Goal: Information Seeking & Learning: Learn about a topic

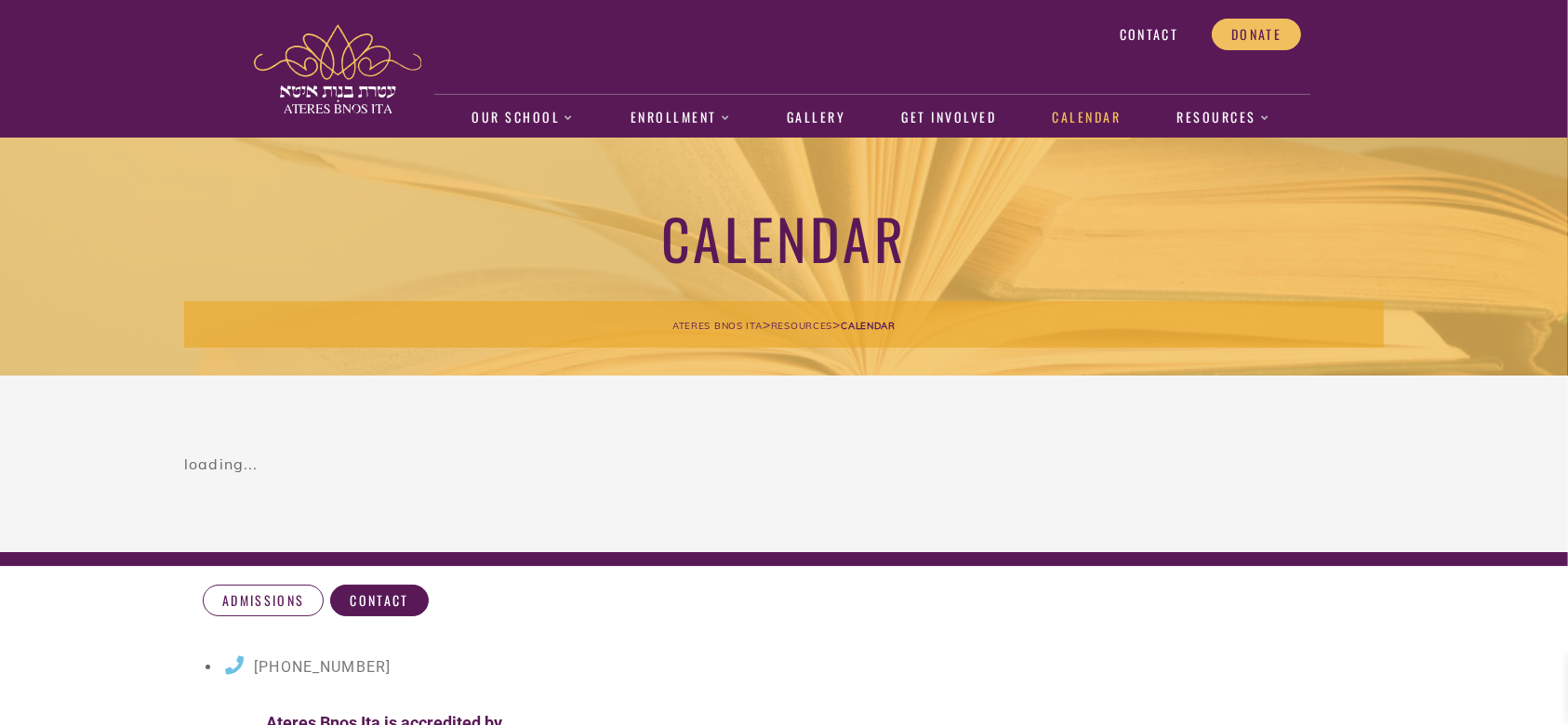
click at [1093, 106] on link "Calendar" at bounding box center [1086, 118] width 88 height 43
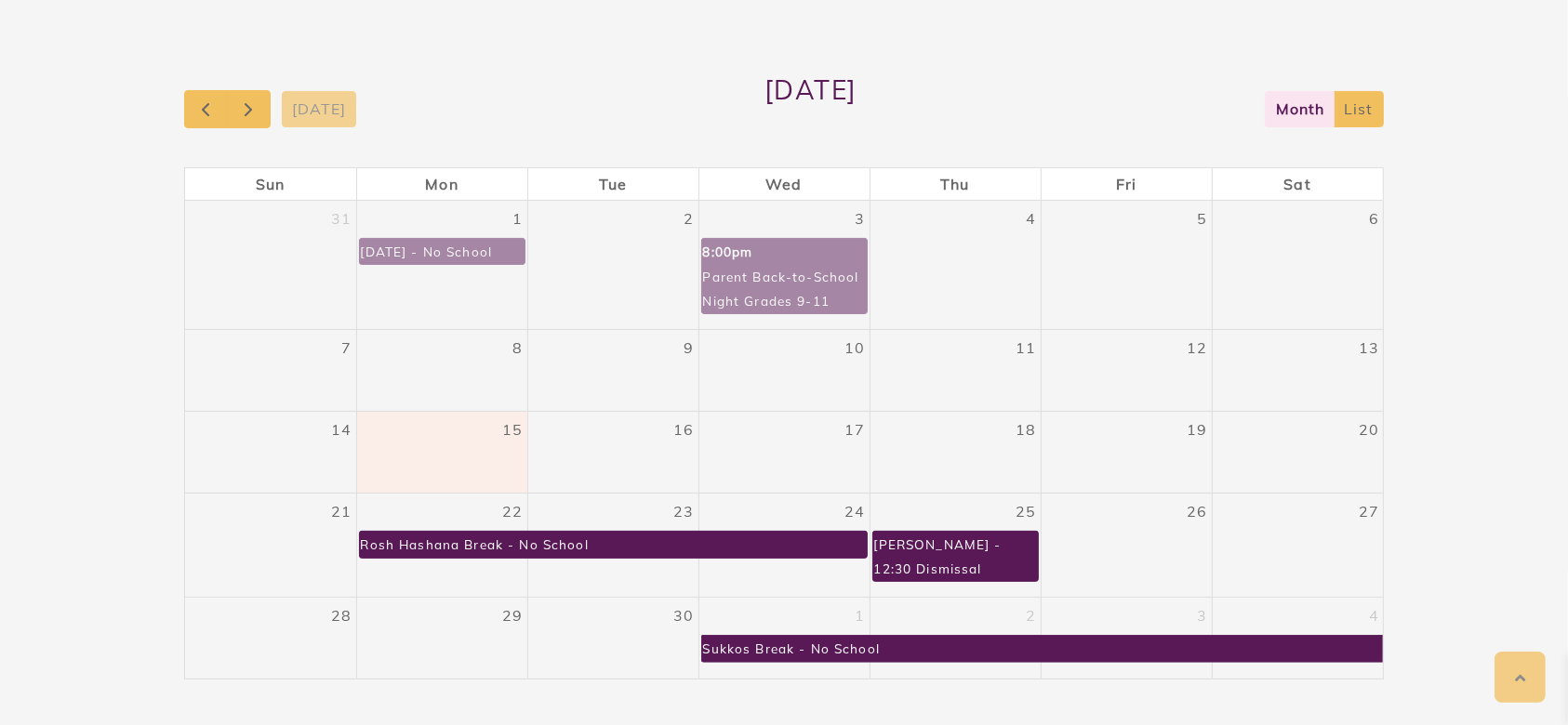
scroll to position [453, 0]
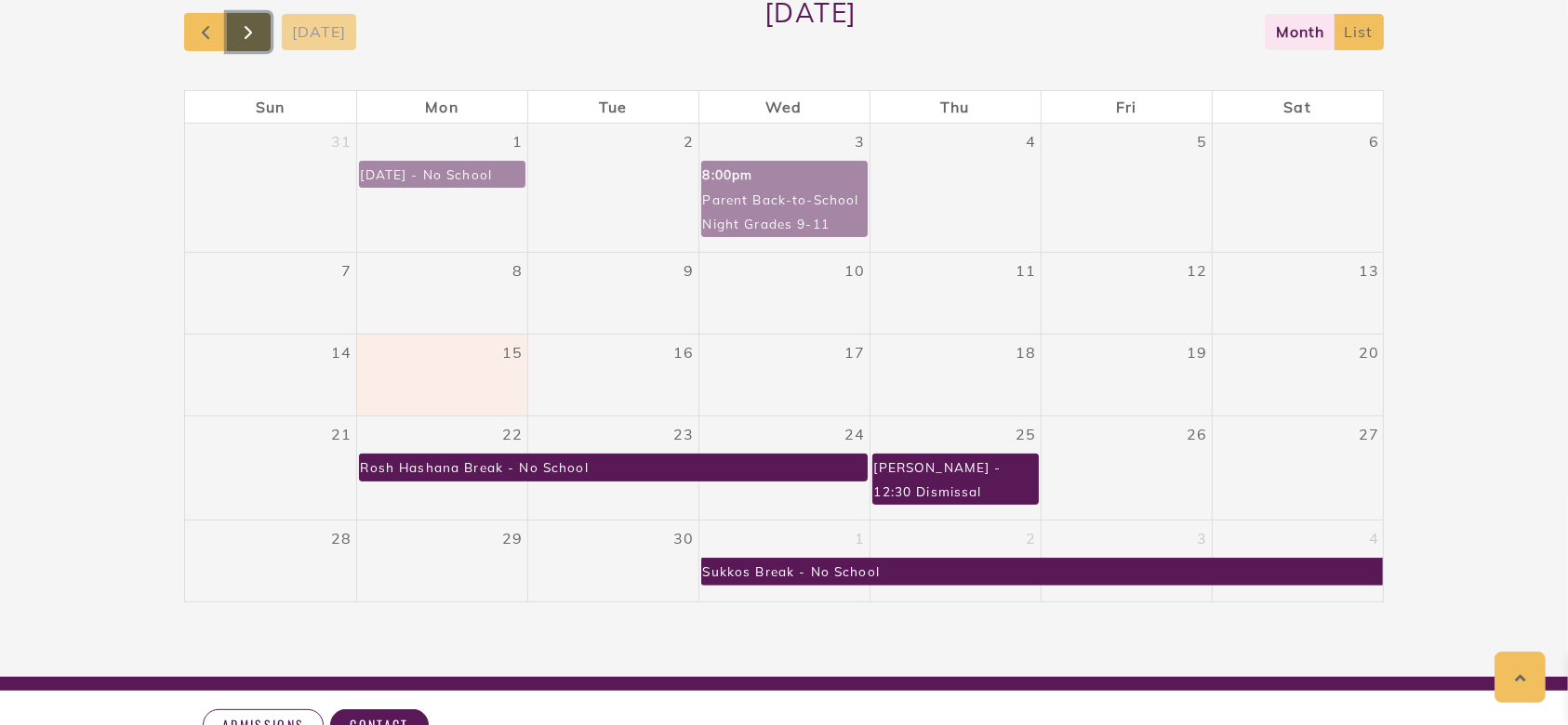
click at [261, 26] on button "button" at bounding box center [249, 33] width 44 height 38
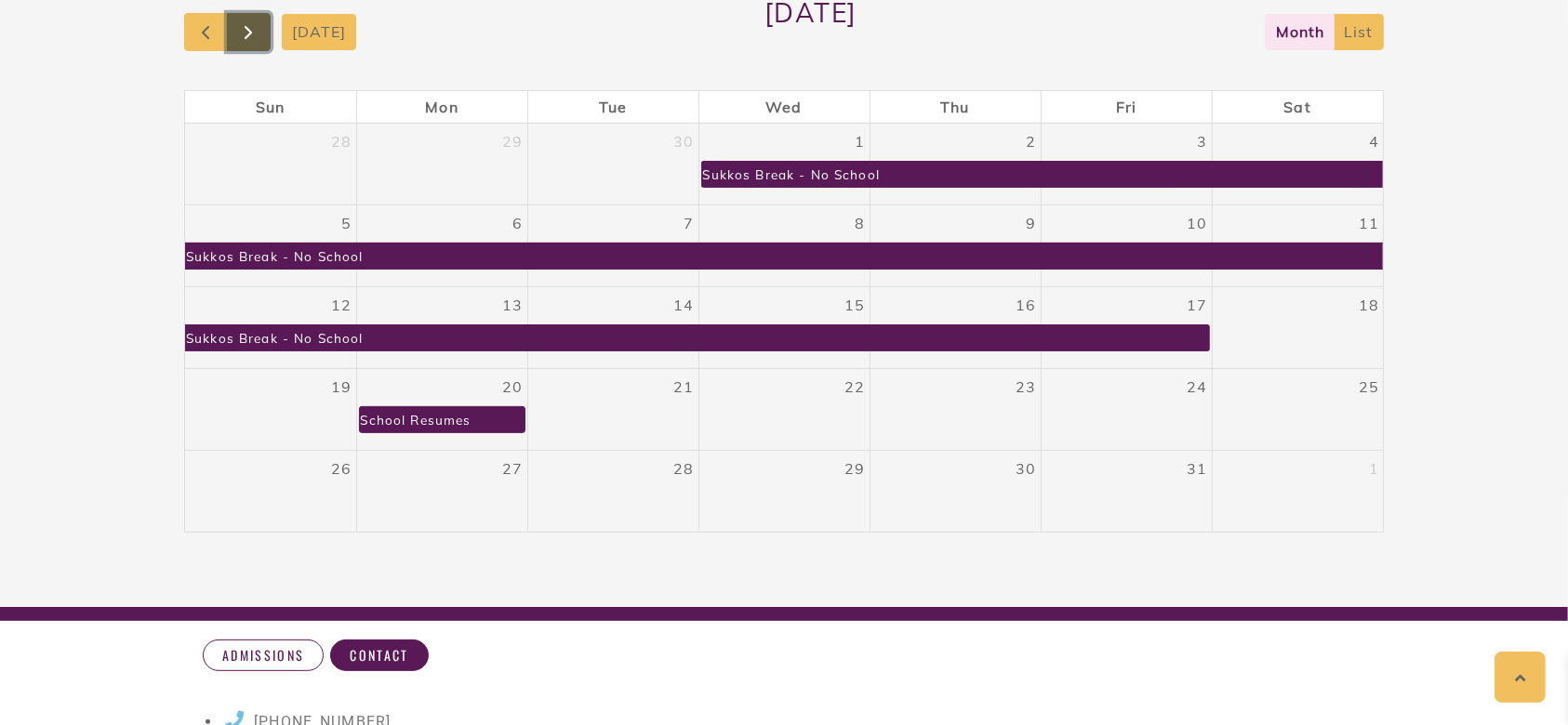
click at [251, 26] on span "button" at bounding box center [248, 32] width 22 height 22
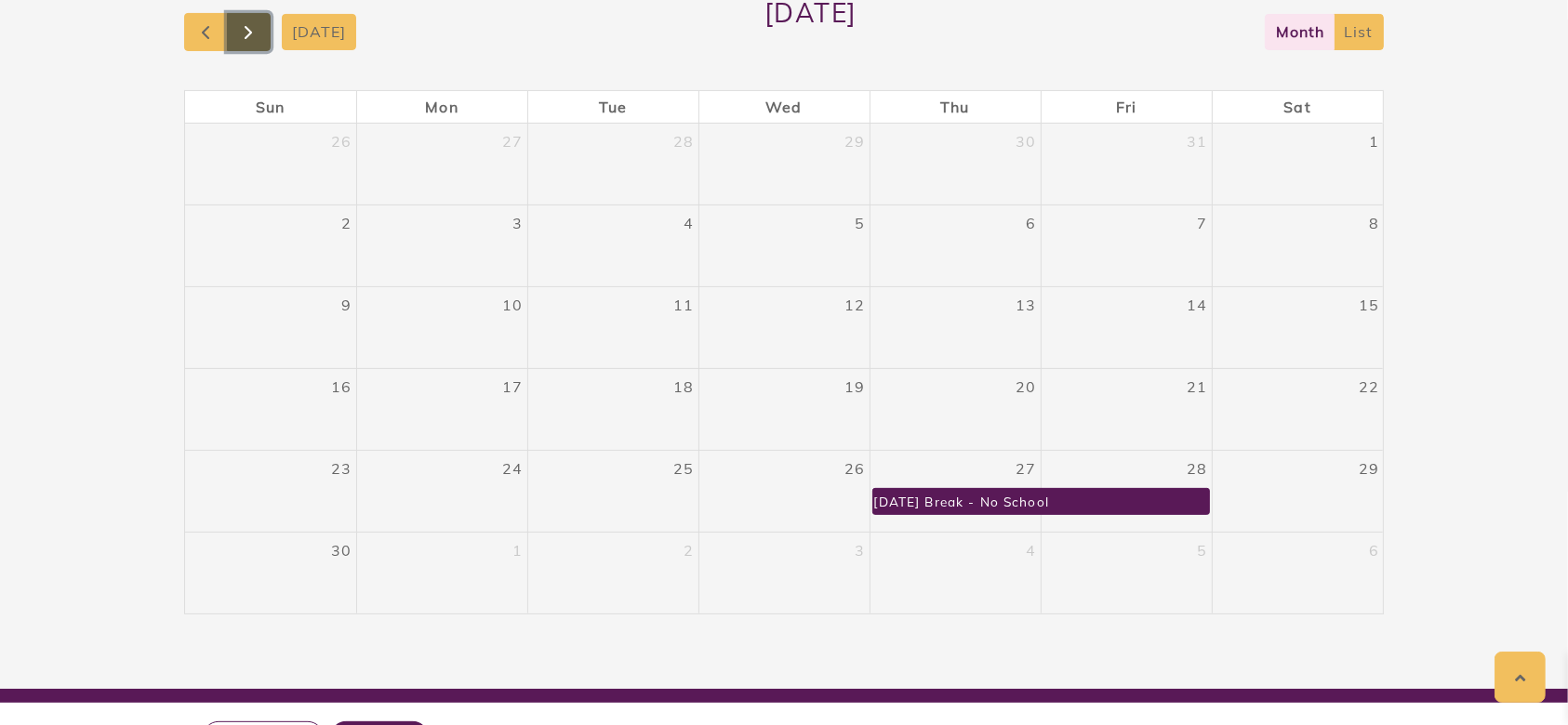
click at [251, 28] on span "button" at bounding box center [248, 32] width 22 height 22
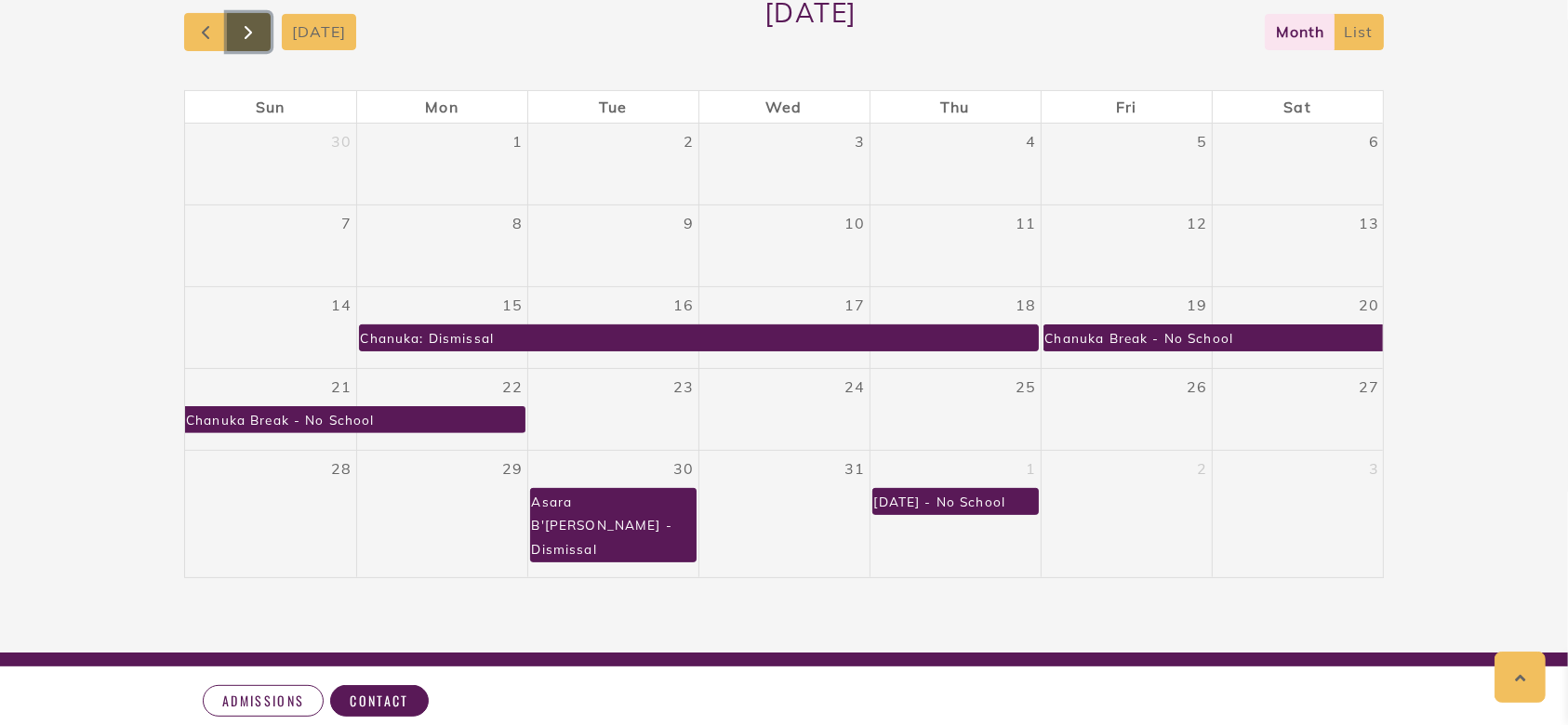
click at [251, 28] on span "button" at bounding box center [248, 32] width 22 height 22
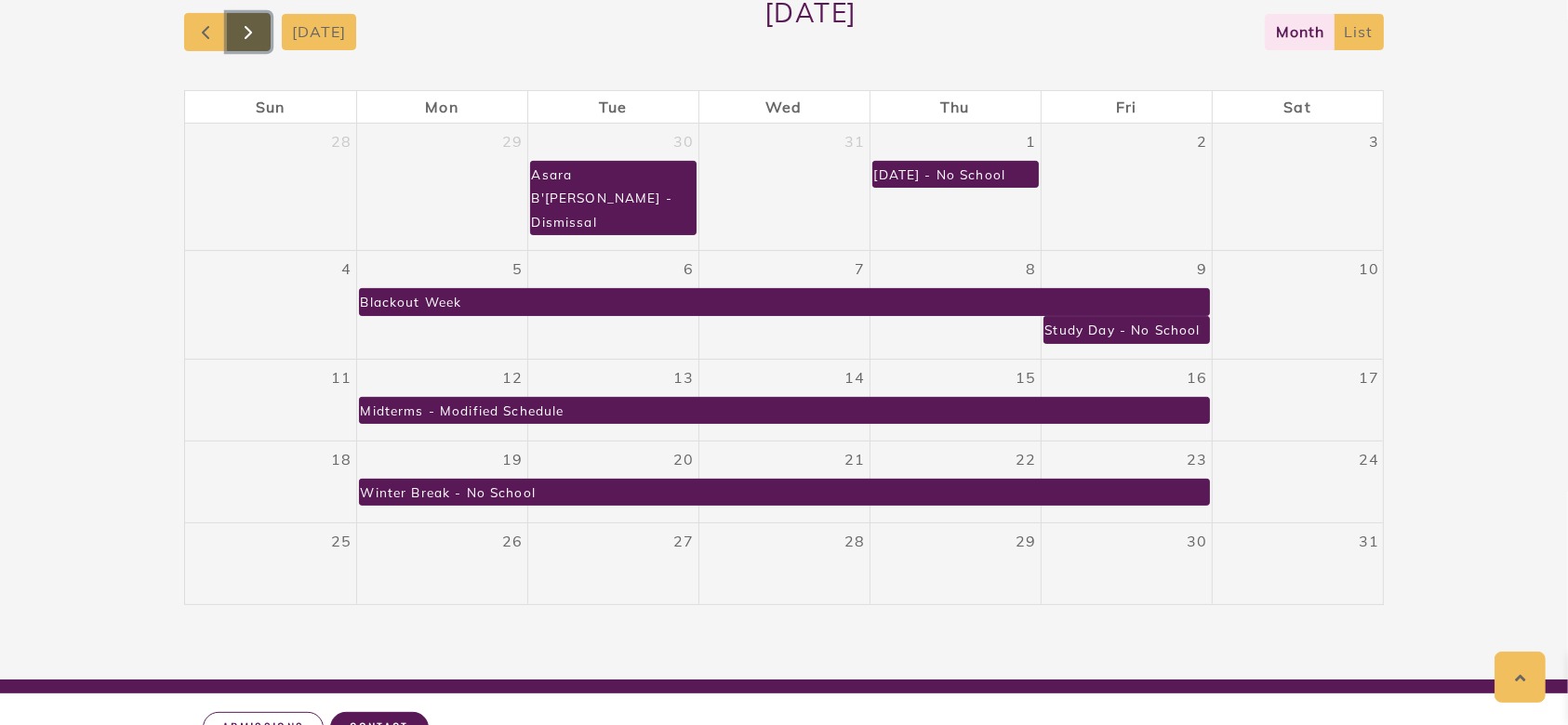
click at [251, 28] on span "button" at bounding box center [248, 32] width 22 height 22
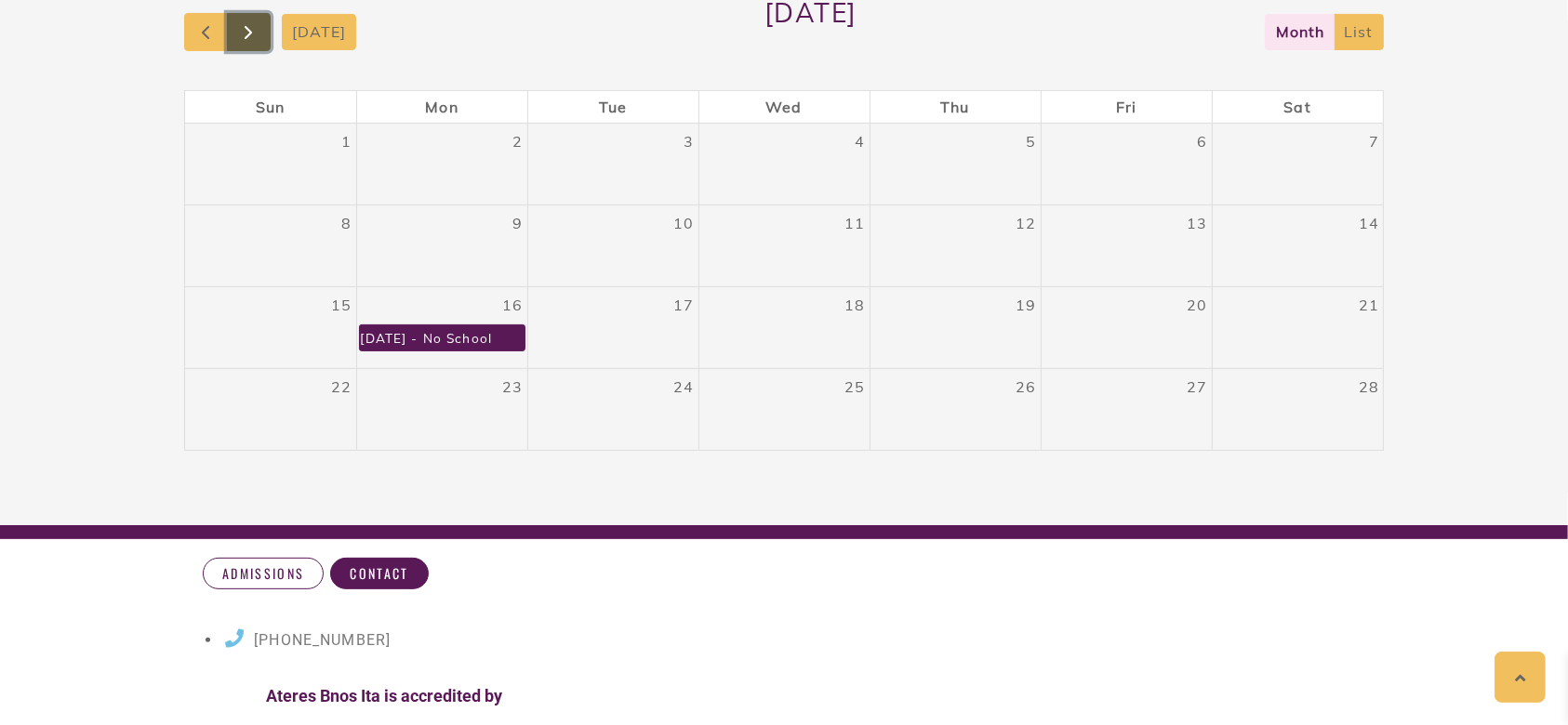
click at [251, 28] on span "button" at bounding box center [248, 32] width 22 height 22
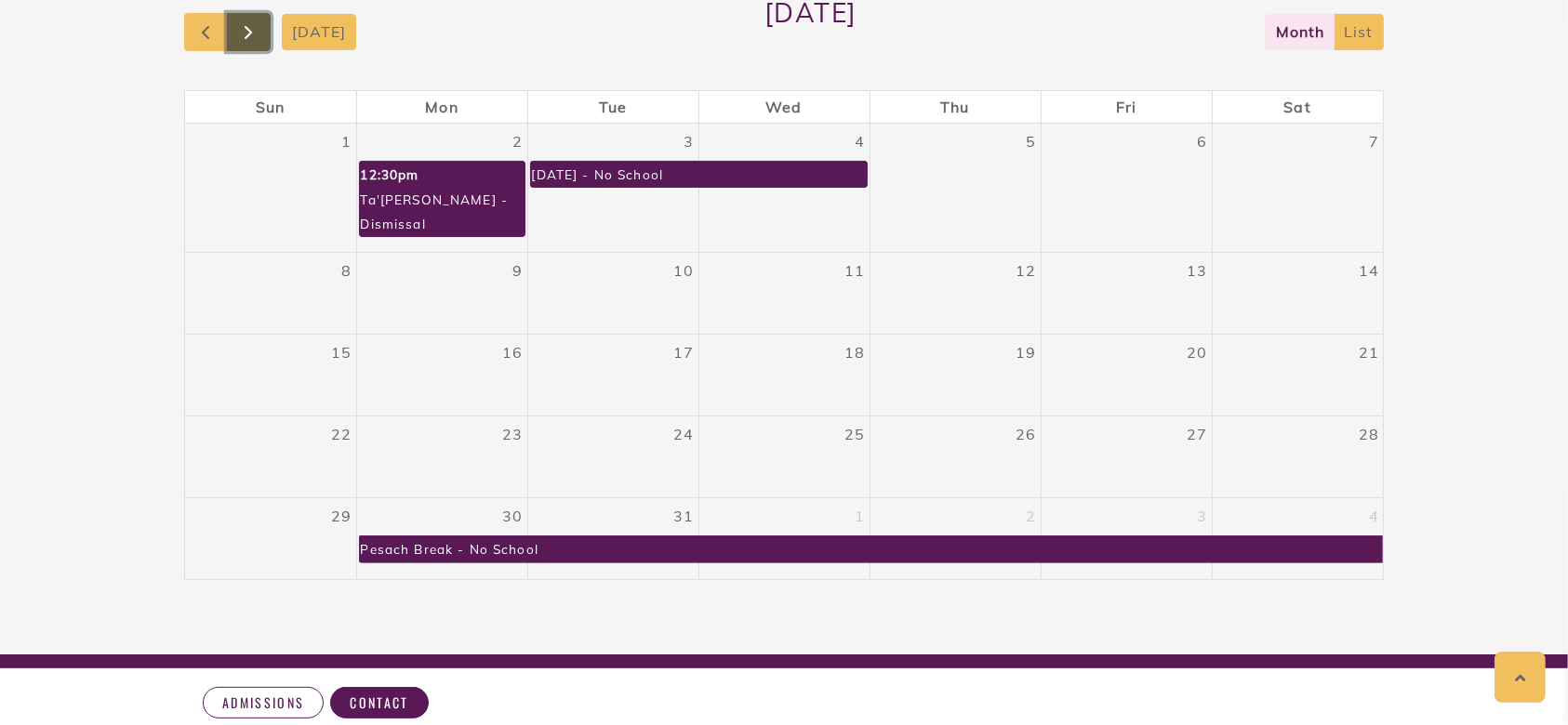
click at [251, 28] on span "button" at bounding box center [248, 32] width 22 height 22
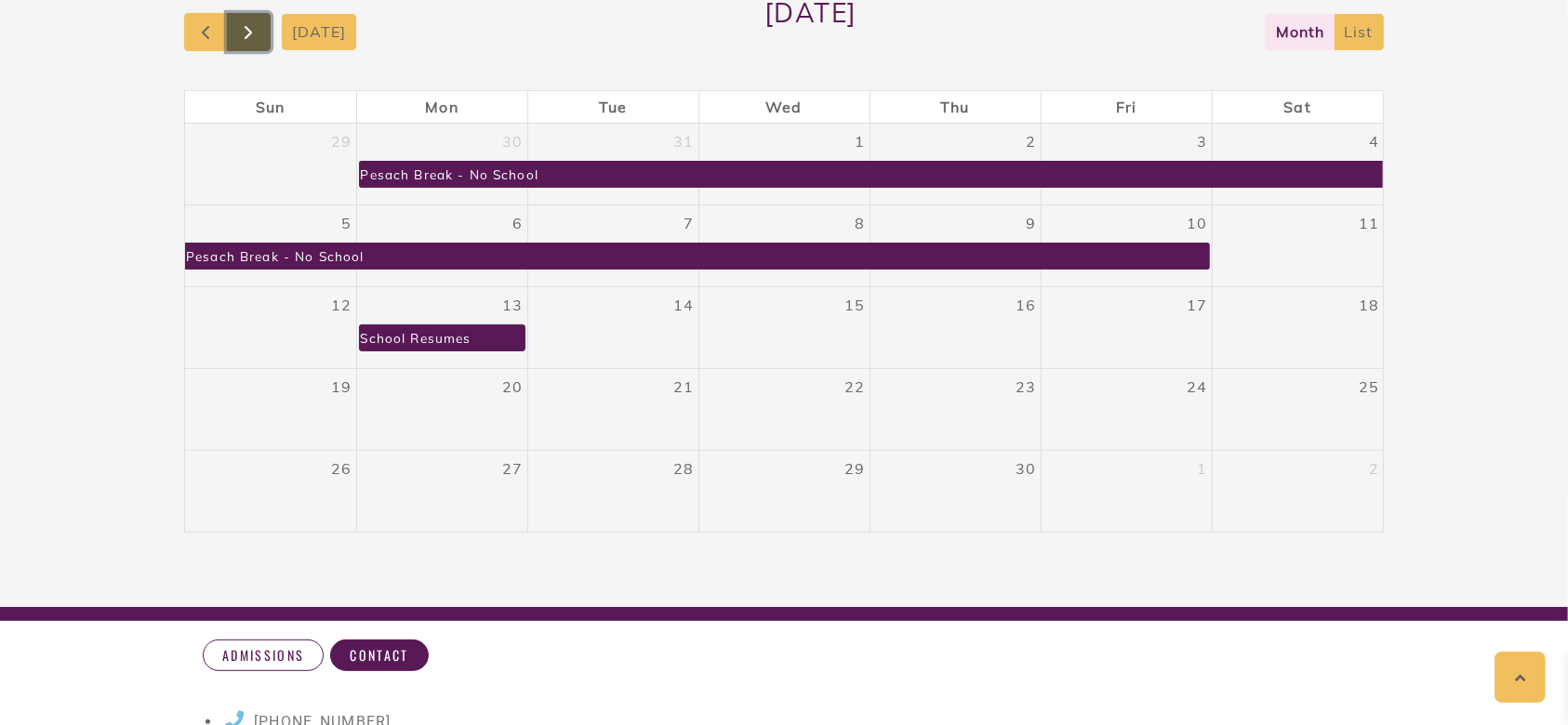
click at [251, 28] on span "button" at bounding box center [248, 32] width 22 height 22
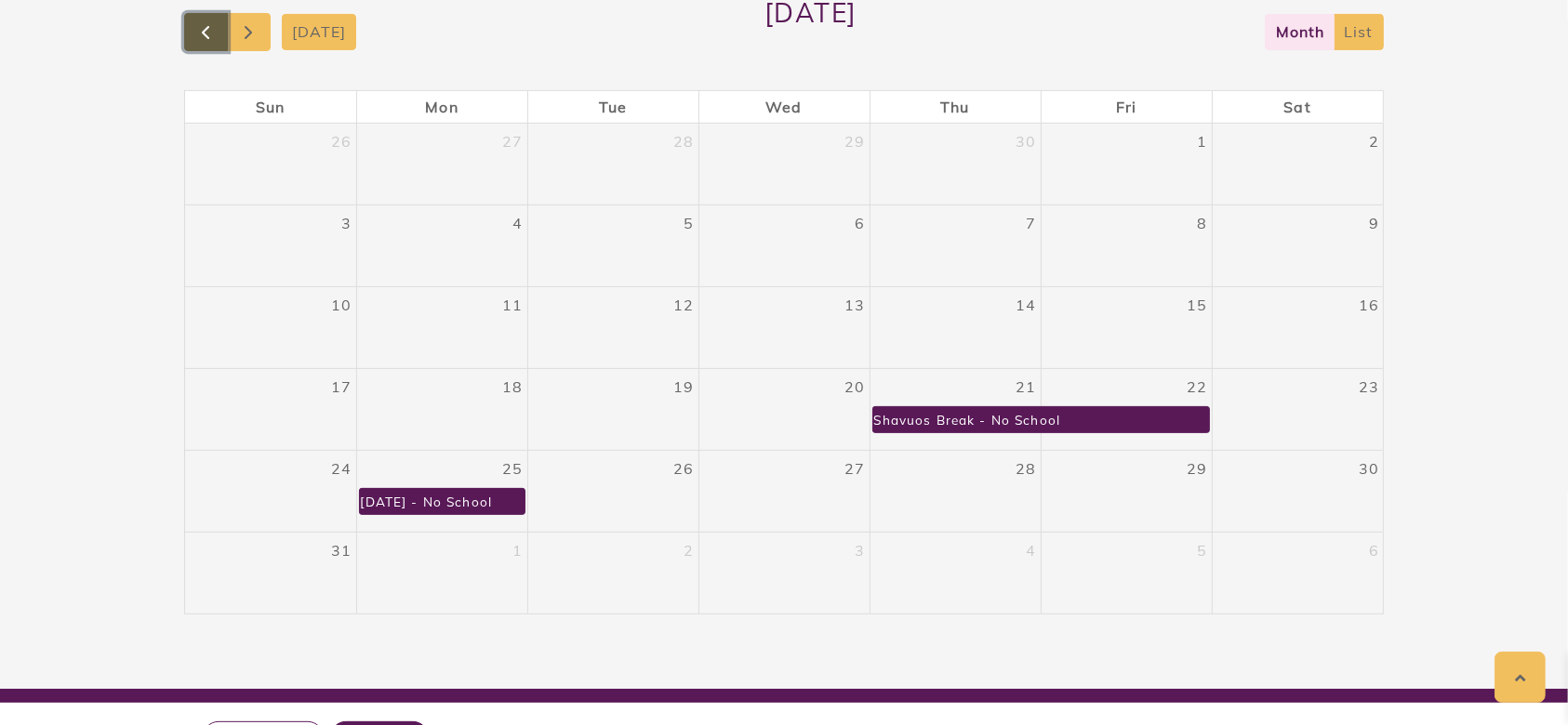
click at [196, 33] on span "button" at bounding box center [205, 32] width 22 height 22
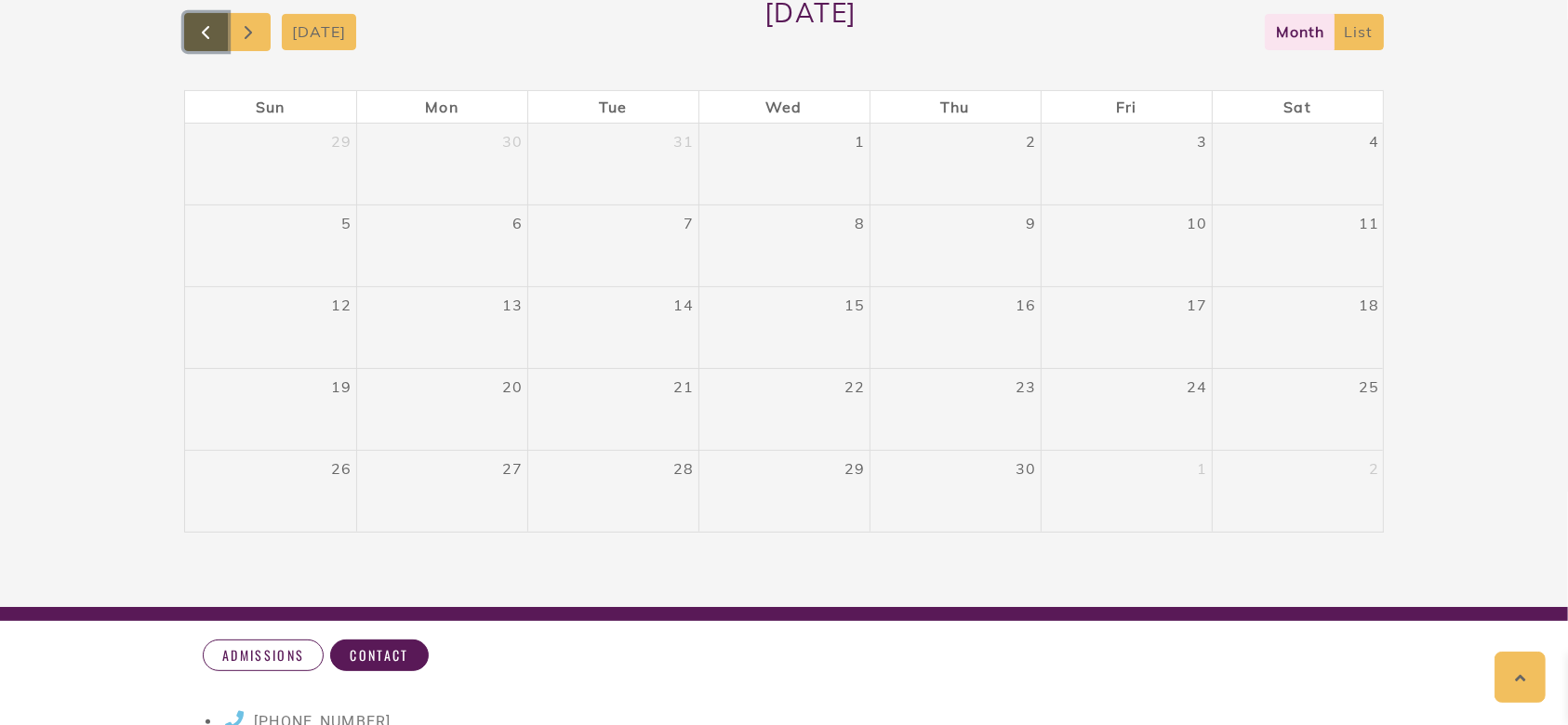
click at [196, 33] on span "button" at bounding box center [205, 32] width 22 height 22
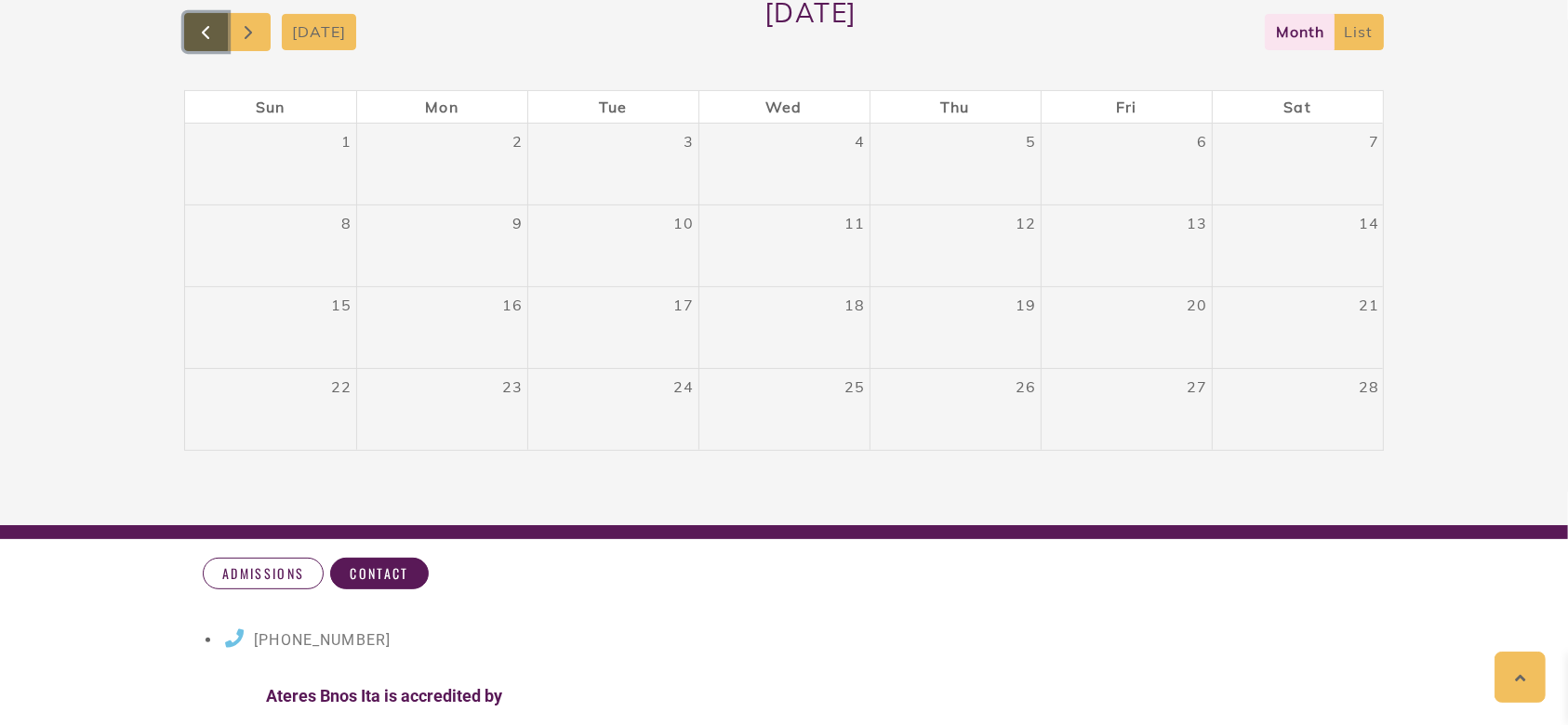
click at [196, 33] on span "button" at bounding box center [205, 32] width 22 height 22
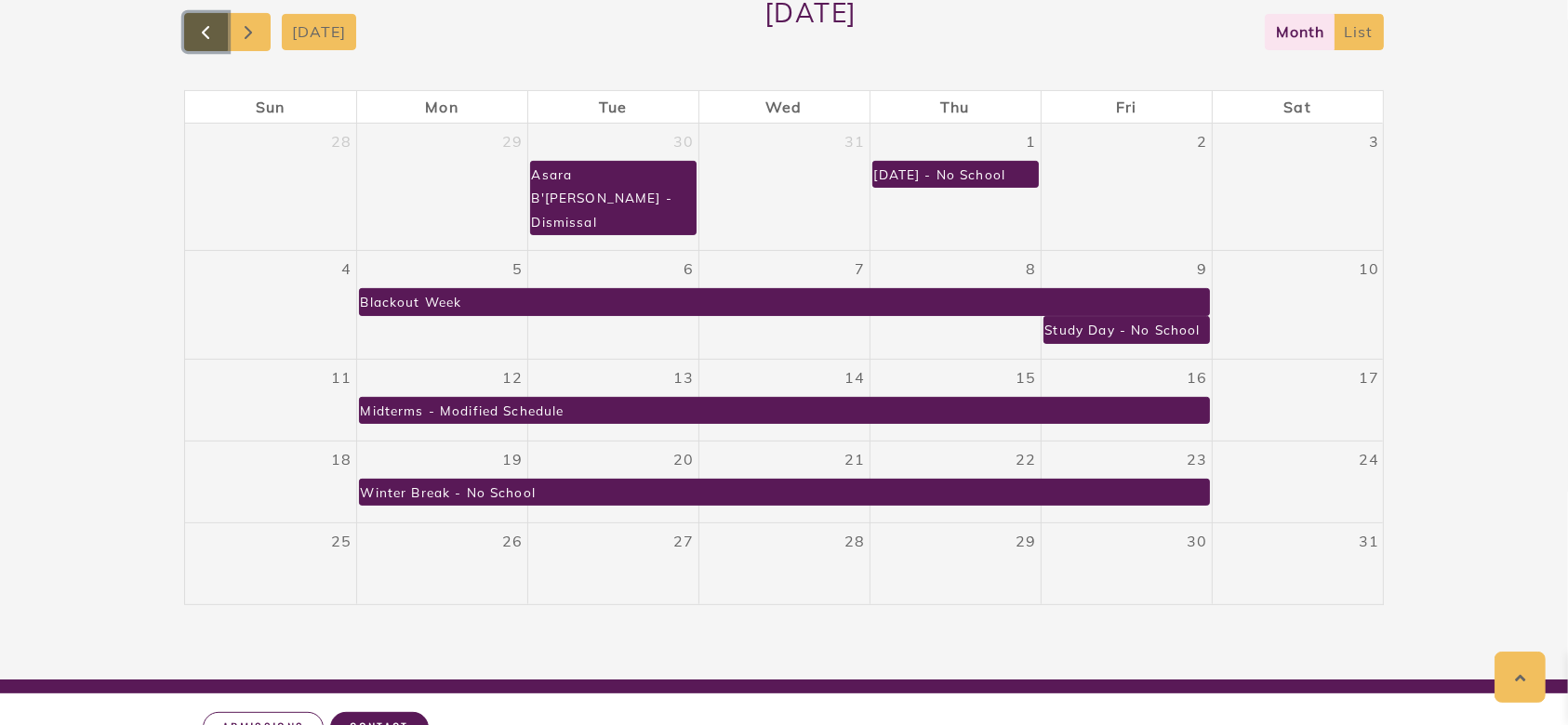
click at [196, 33] on span "button" at bounding box center [205, 32] width 22 height 22
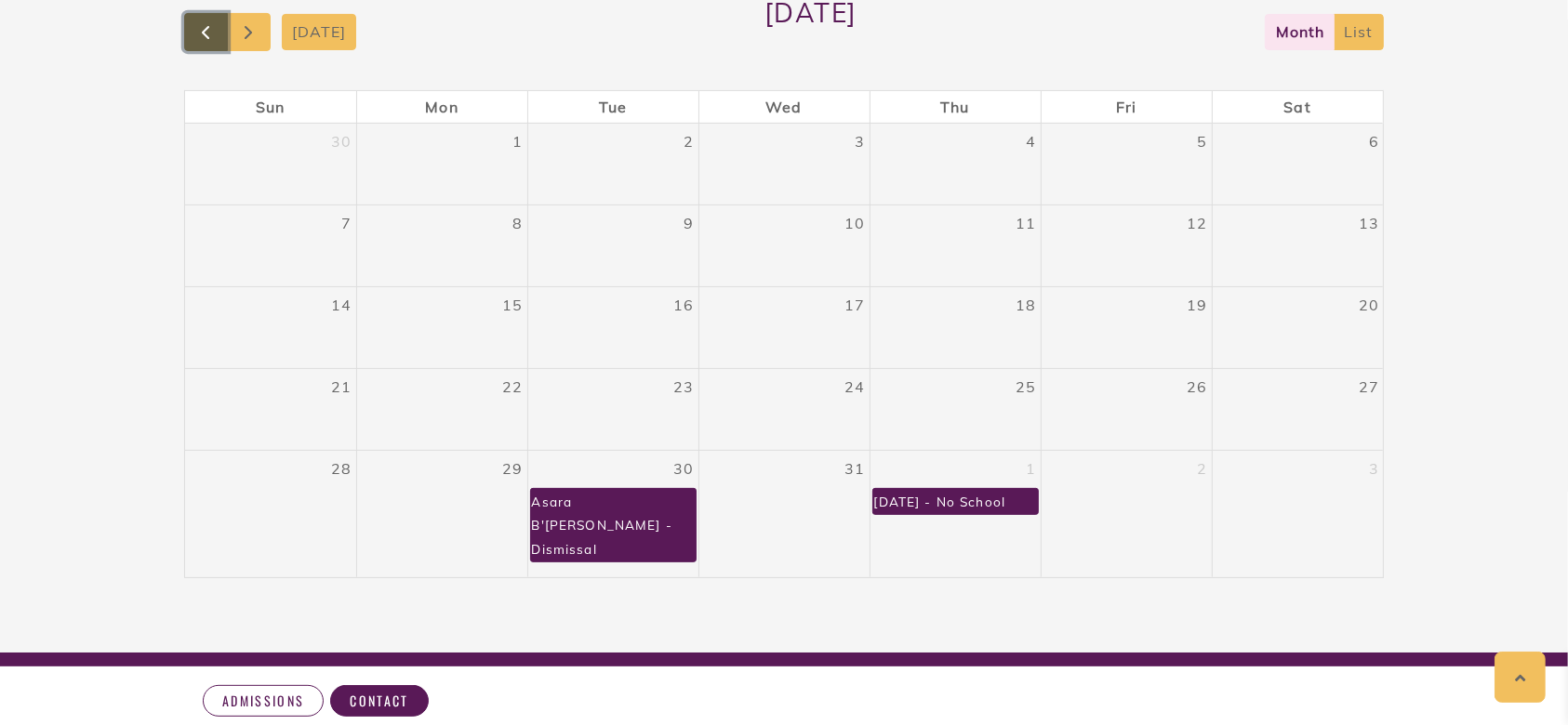
click at [196, 33] on span "button" at bounding box center [205, 32] width 22 height 22
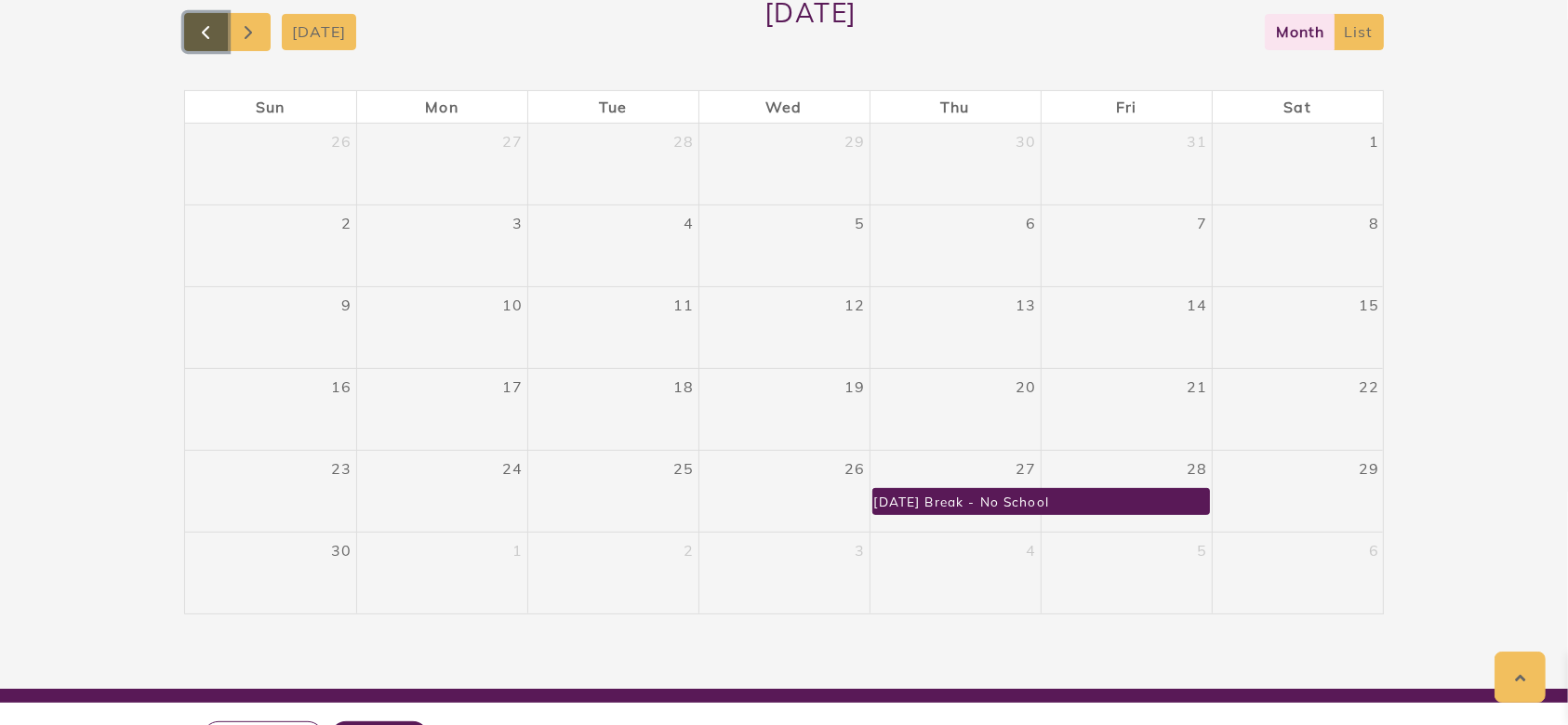
click at [196, 33] on span "button" at bounding box center [205, 32] width 22 height 22
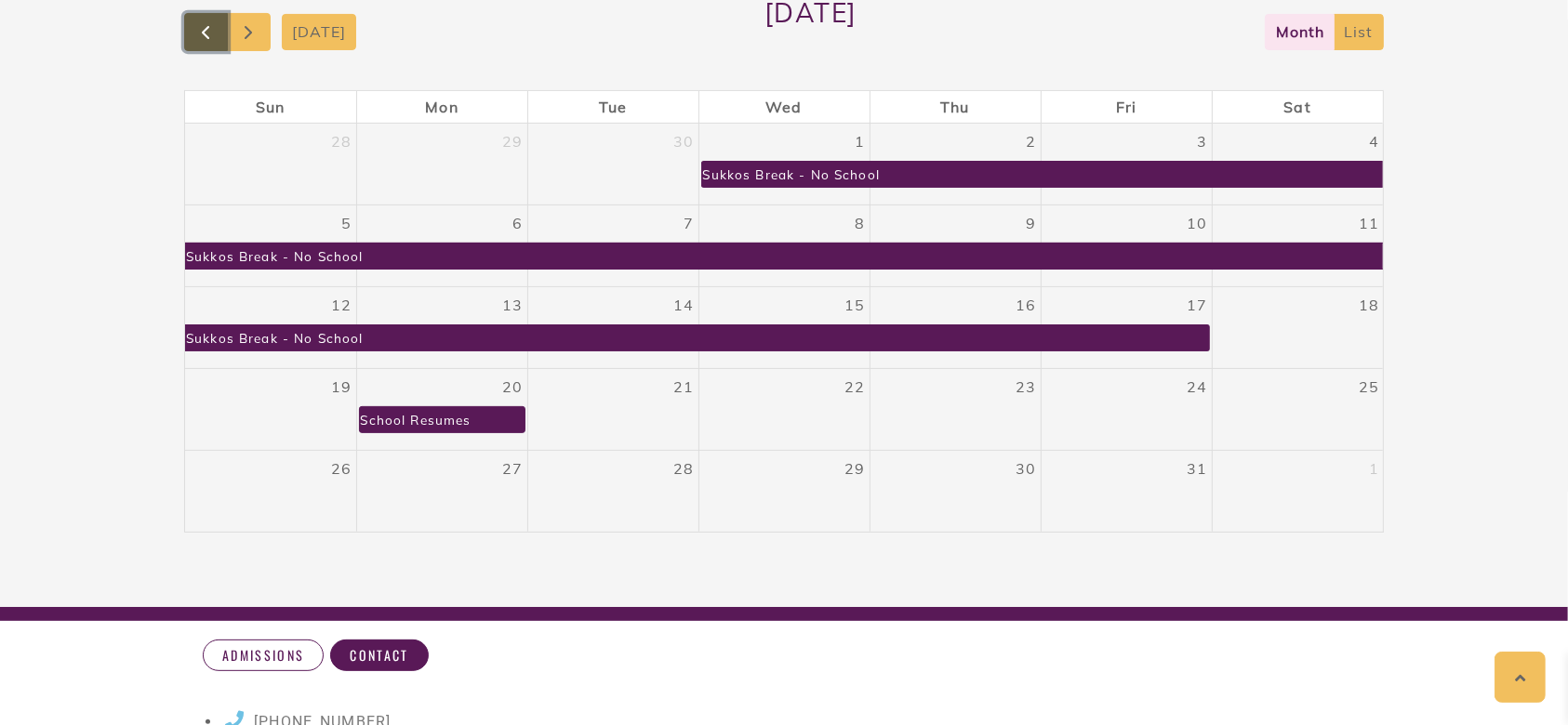
click at [209, 41] on span "button" at bounding box center [205, 32] width 22 height 22
